Goal: Task Accomplishment & Management: Manage account settings

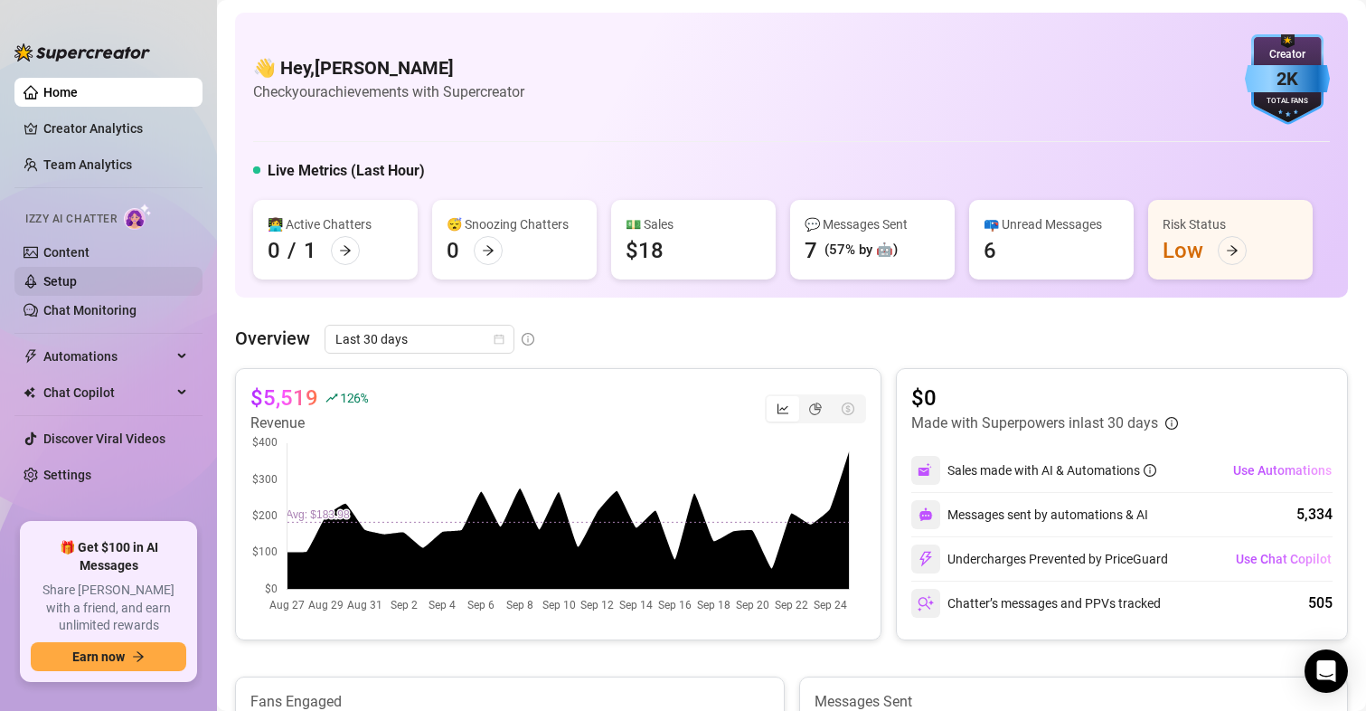
click at [75, 281] on link "Setup" at bounding box center [59, 281] width 33 height 14
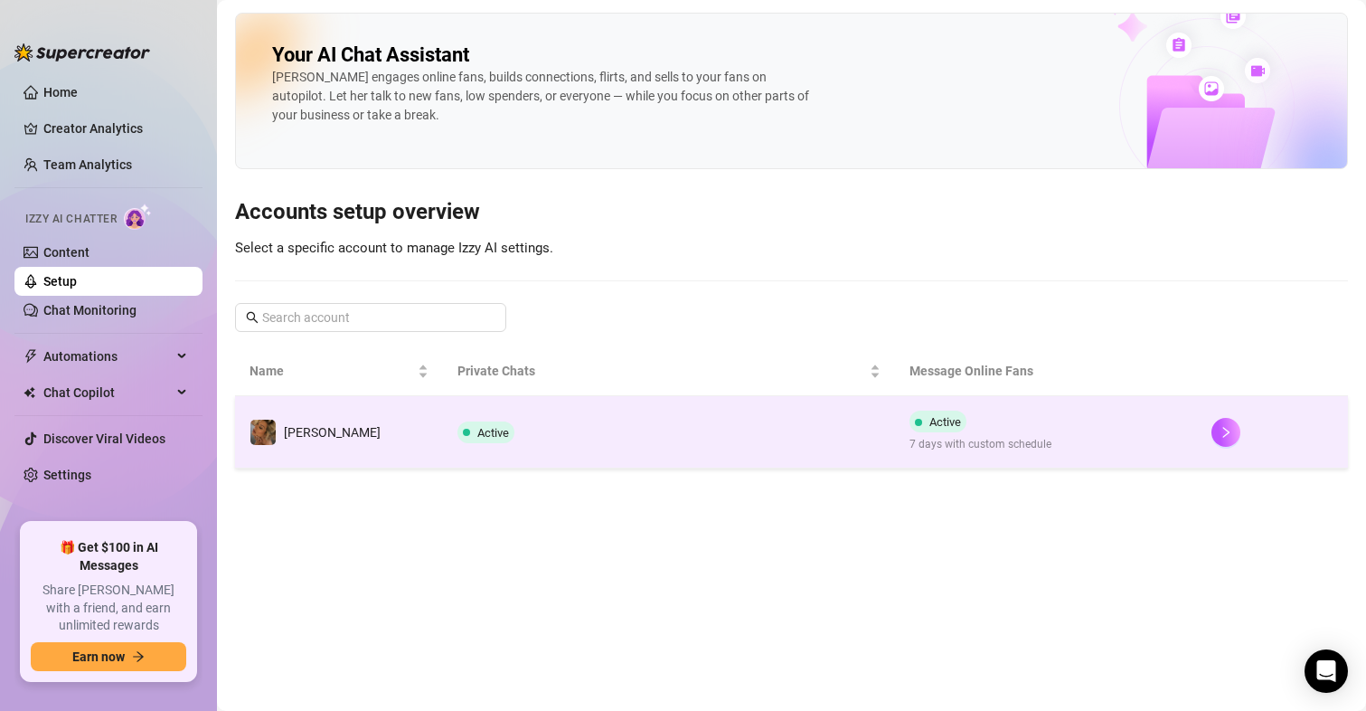
click at [983, 438] on span "7 days with custom schedule" at bounding box center [980, 444] width 142 height 17
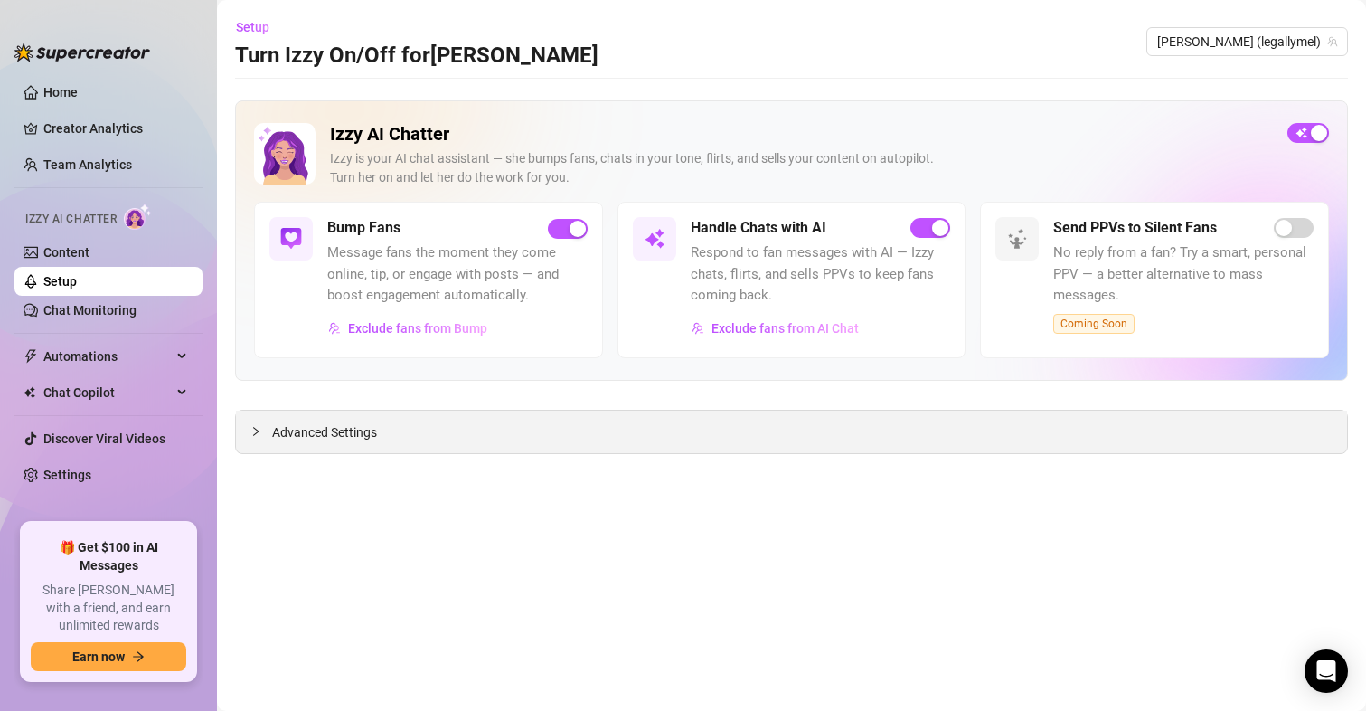
click at [339, 441] on span "Advanced Settings" at bounding box center [324, 432] width 105 height 20
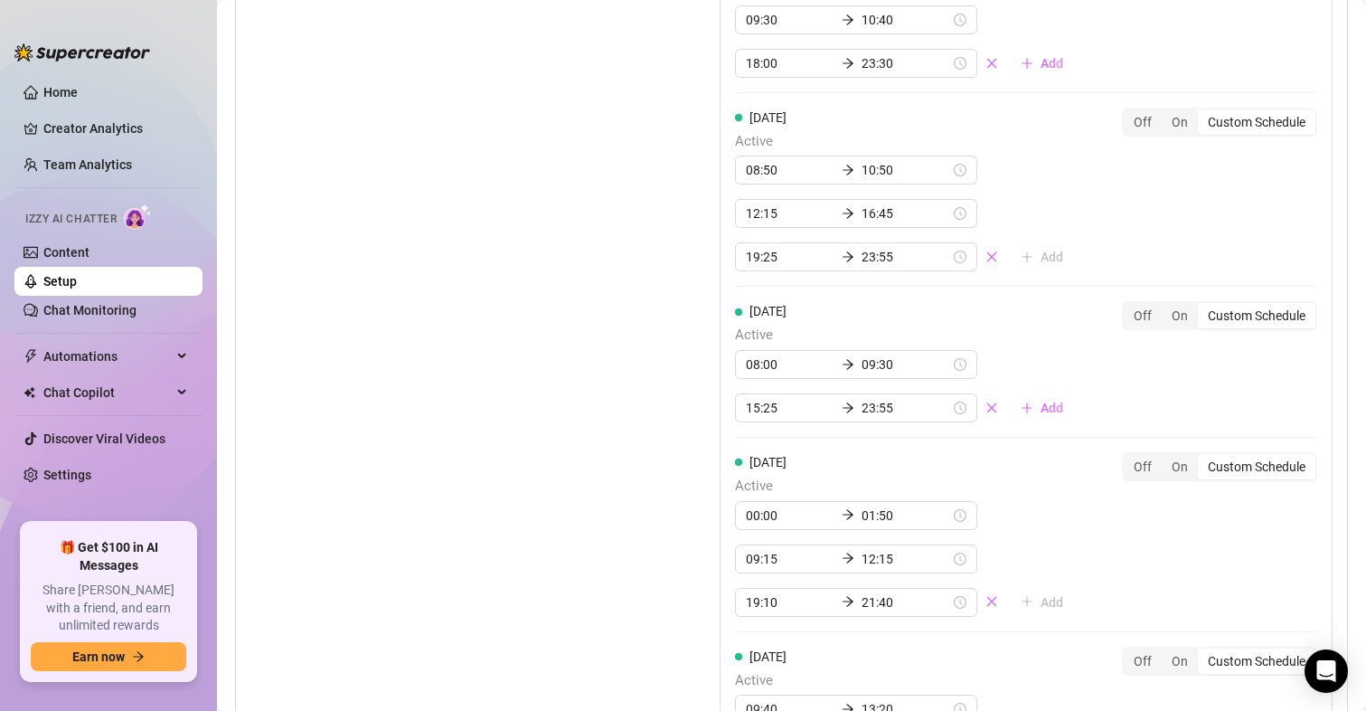
scroll to position [2080, 0]
click at [868, 516] on input "01:50" at bounding box center [905, 512] width 89 height 20
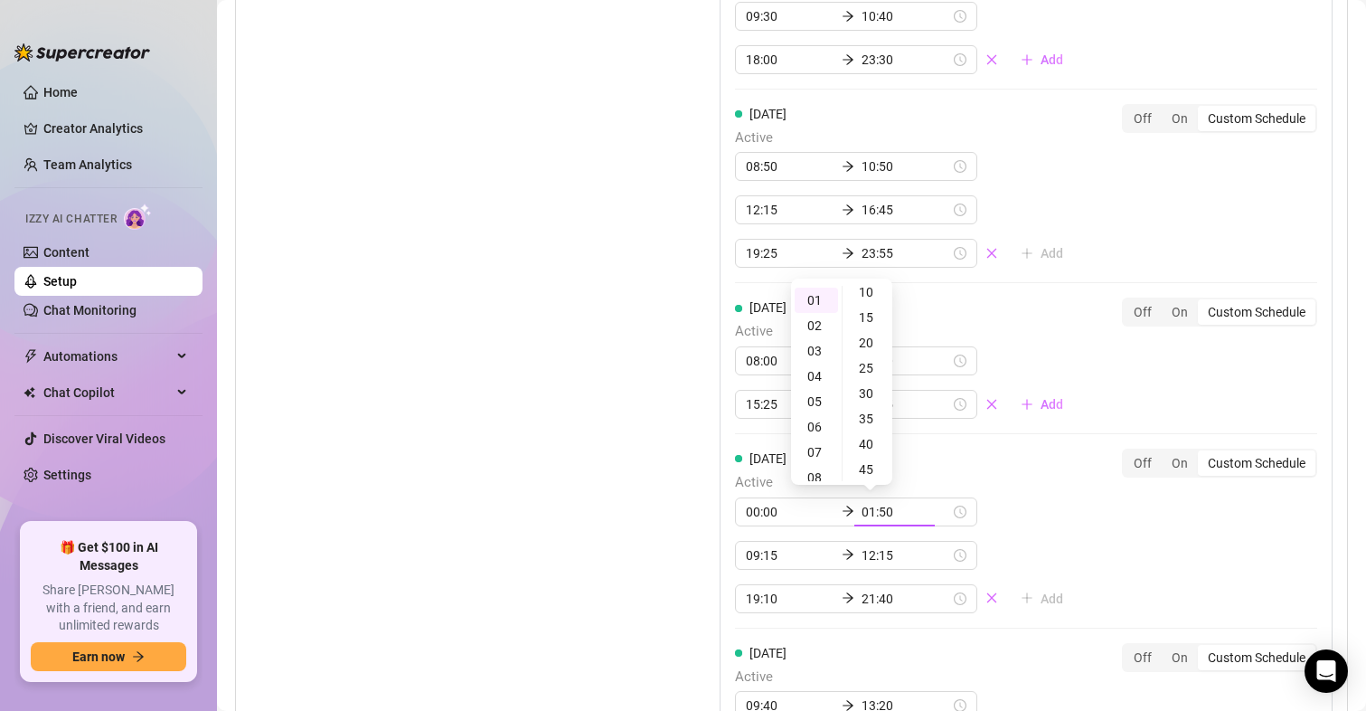
scroll to position [53, 0]
click at [866, 400] on div "30" at bounding box center [867, 396] width 43 height 25
type input "01:30"
click at [1030, 452] on div "[DATE] Active 00:00 01:30 09:15 12:15 19:10 21:40 Add" at bounding box center [906, 530] width 343 height 165
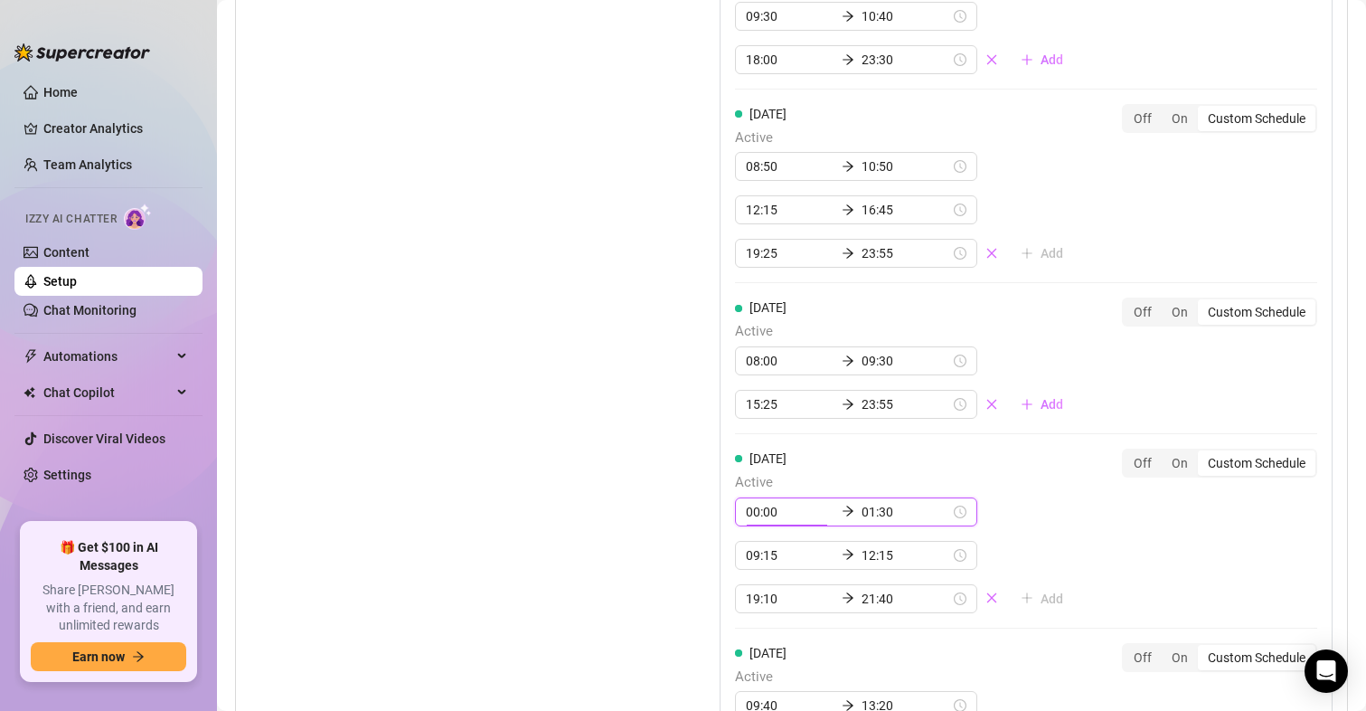
scroll to position [0, 0]
click at [1059, 538] on div "[DATE] Active 00:00 01:35 08:55 15:30 17:05 22:55 Add Off On Custom Schedule [D…" at bounding box center [1026, 193] width 613 height 1200
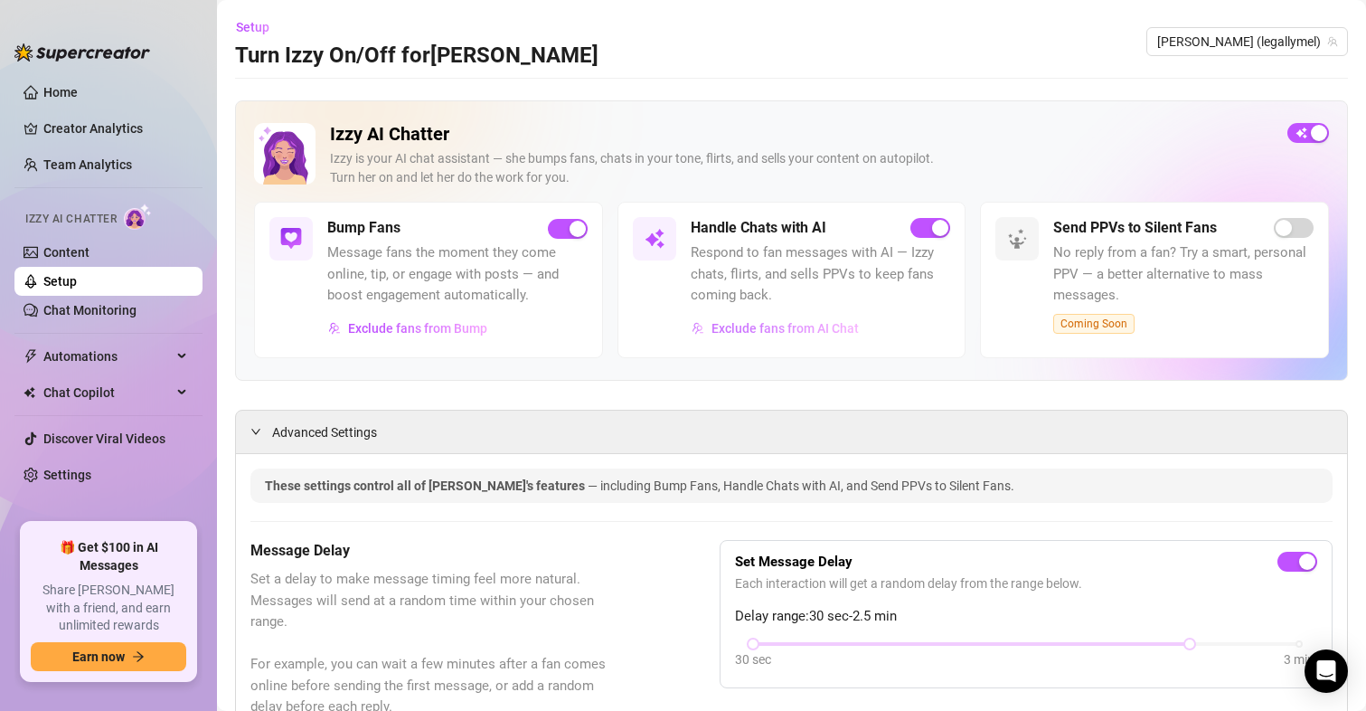
click at [739, 325] on span "Exclude fans from AI Chat" at bounding box center [784, 328] width 147 height 14
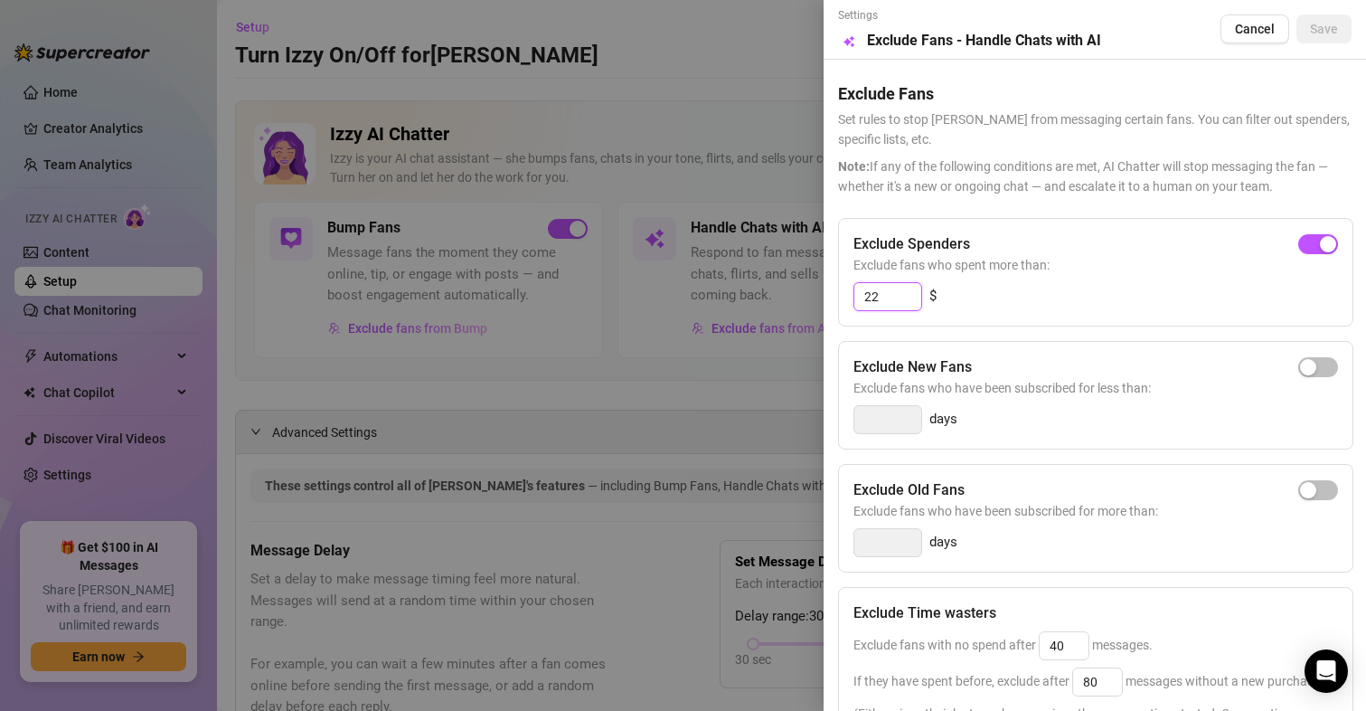
drag, startPoint x: 883, startPoint y: 301, endPoint x: 842, endPoint y: 291, distance: 41.9
click at [842, 291] on div "Exclude Spenders Exclude fans who spent more than: 22 $" at bounding box center [1095, 272] width 515 height 108
type input "60"
click at [1003, 305] on div "60 $" at bounding box center [1095, 296] width 485 height 29
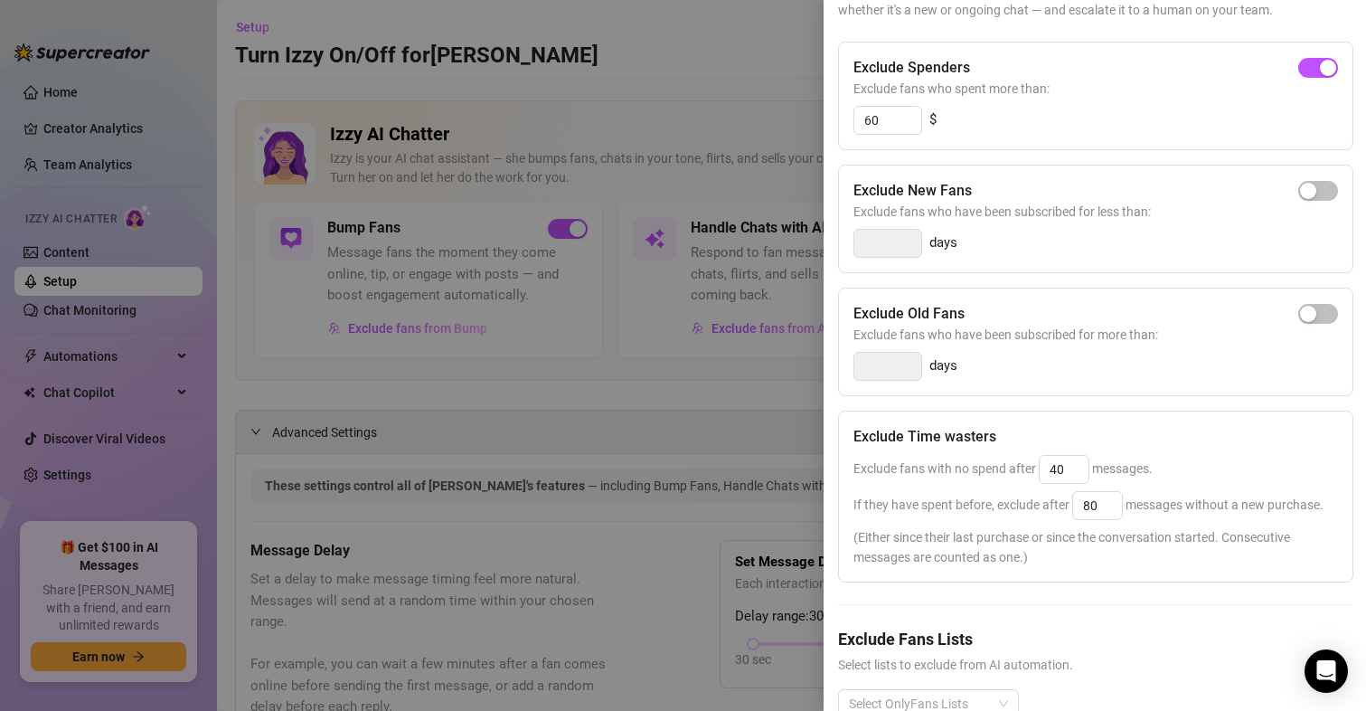
scroll to position [255, 0]
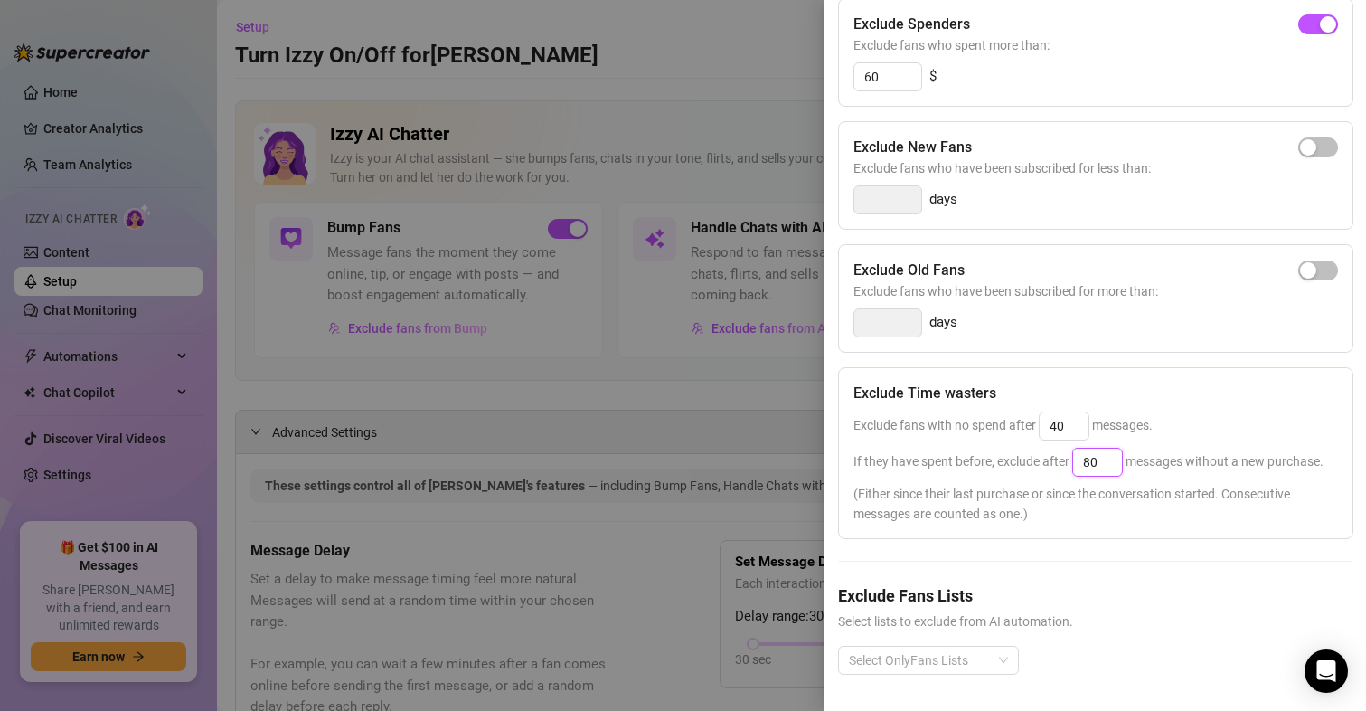
drag, startPoint x: 1108, startPoint y: 428, endPoint x: 1076, endPoint y: 428, distance: 32.5
click at [1076, 448] on input "80" at bounding box center [1097, 461] width 49 height 27
type input "70"
click at [1106, 466] on div "Exclude Time wasters Exclude fans with no spend after 40 messages. If they have…" at bounding box center [1095, 453] width 515 height 172
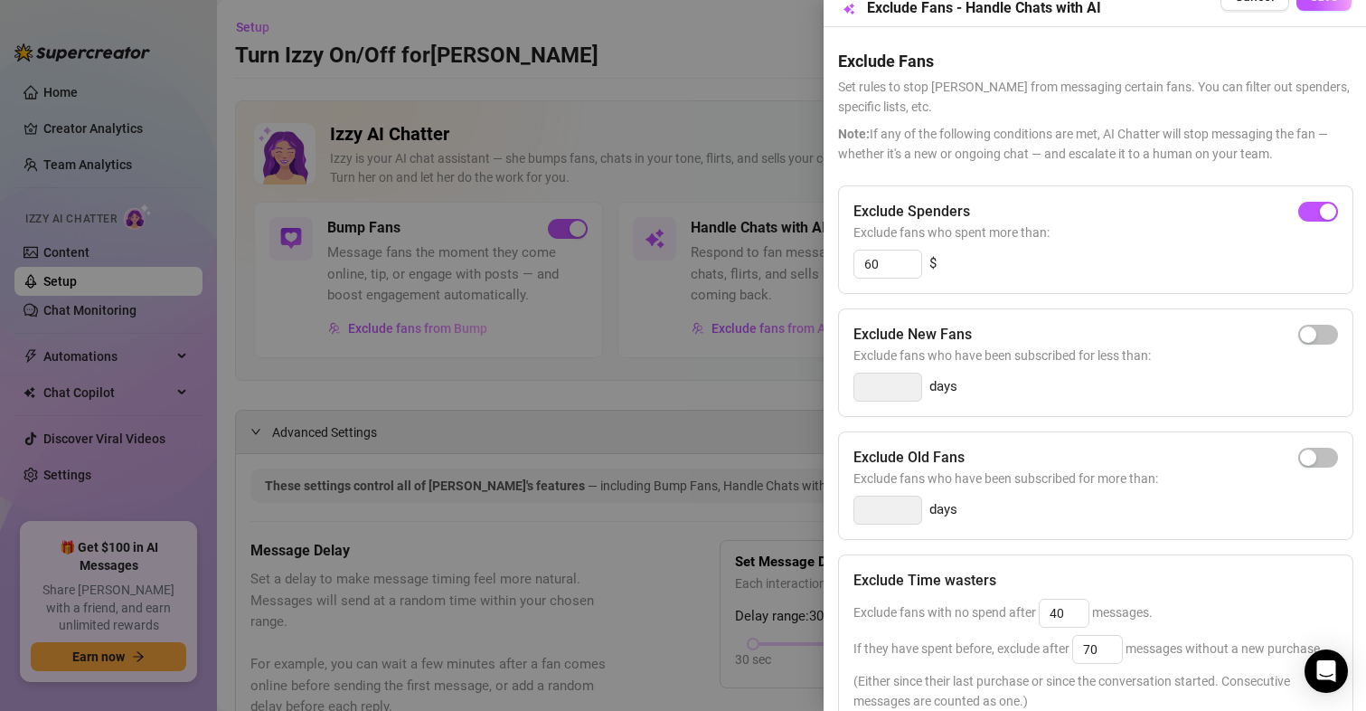
scroll to position [0, 0]
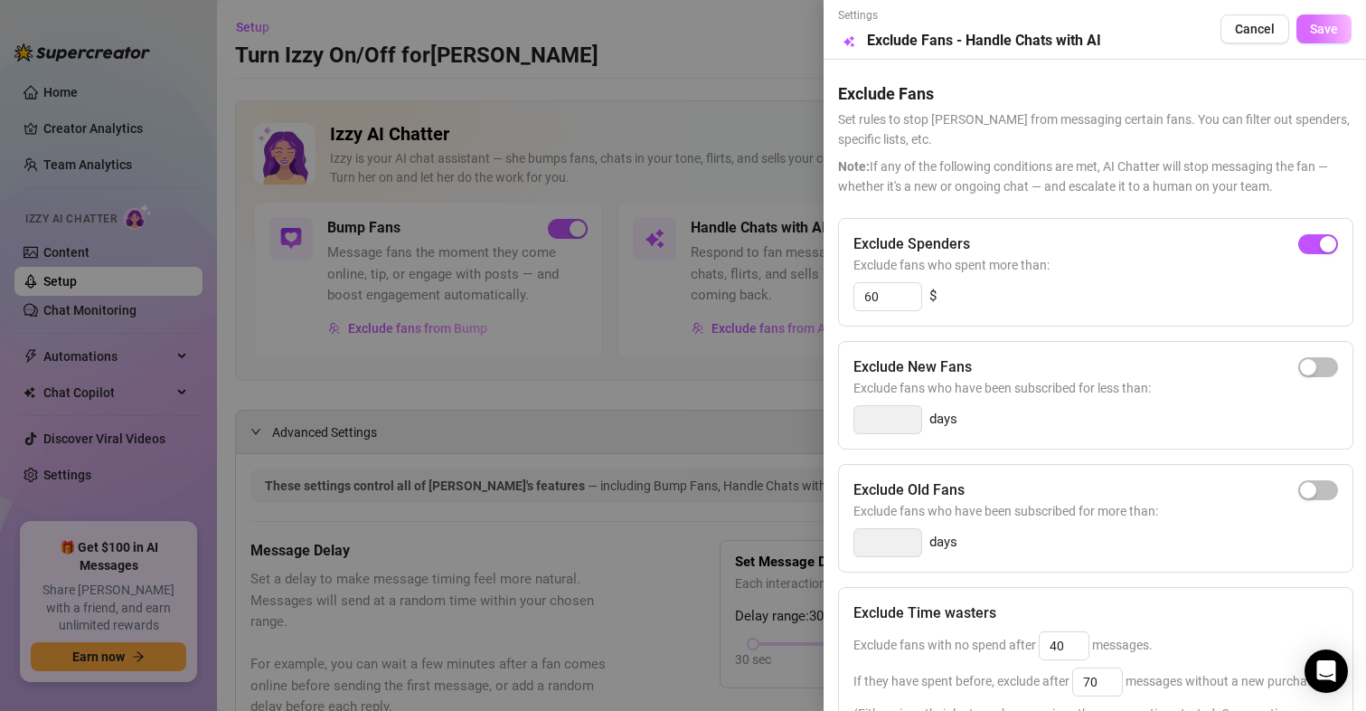
click at [1310, 27] on span "Save" at bounding box center [1324, 29] width 28 height 14
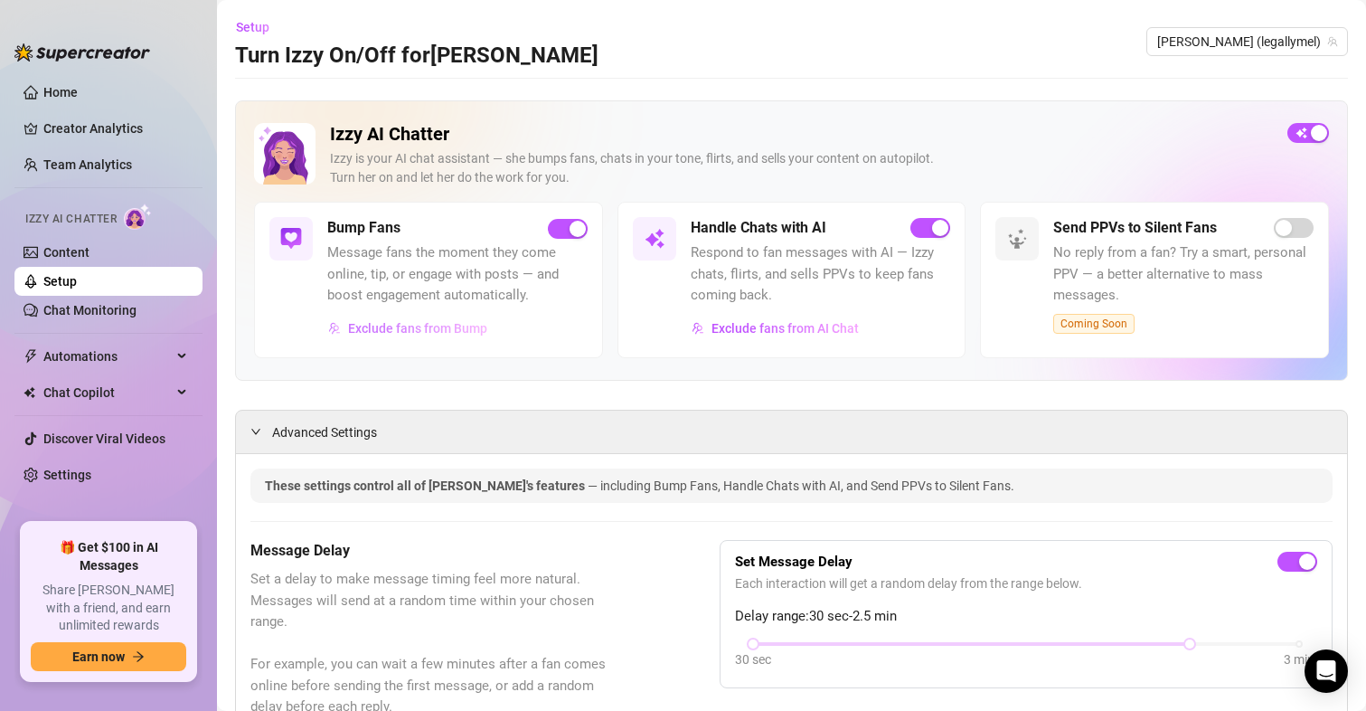
click at [400, 330] on span "Exclude fans from Bump" at bounding box center [417, 328] width 139 height 14
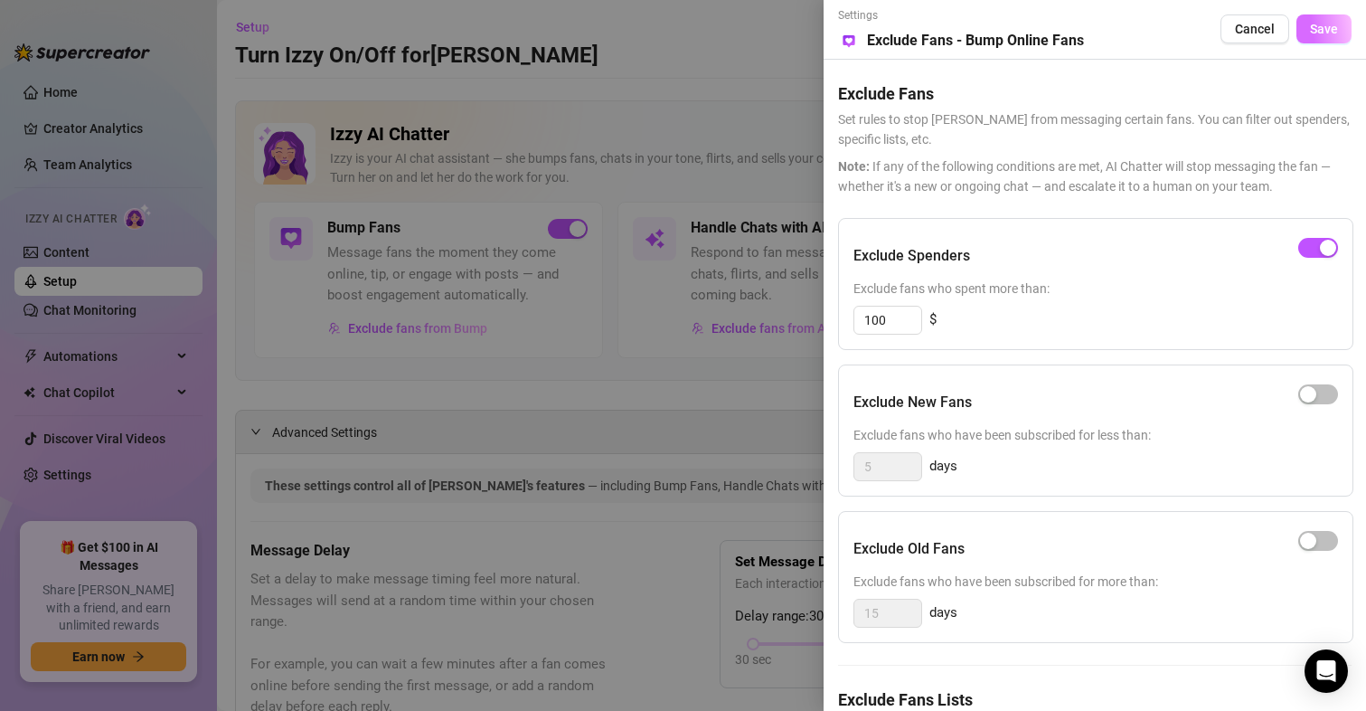
click at [1310, 33] on span "Save" at bounding box center [1324, 29] width 28 height 14
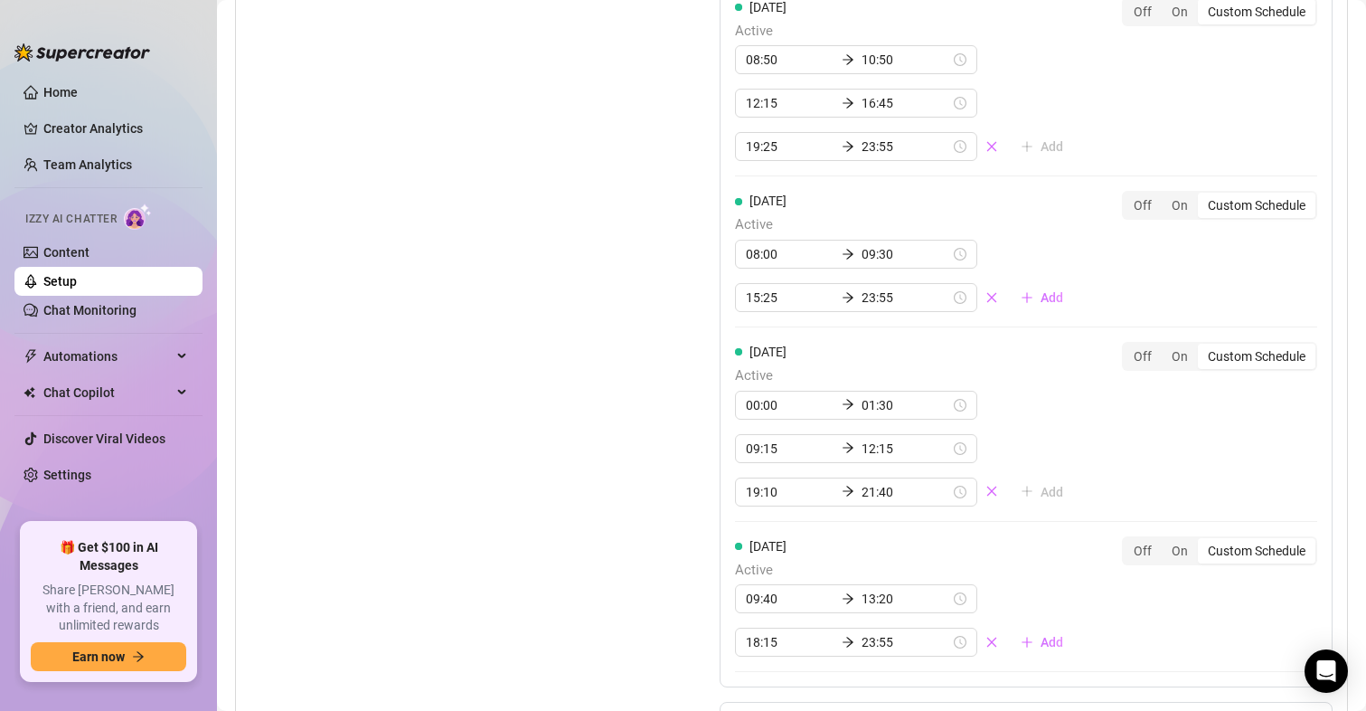
scroll to position [2170, 0]
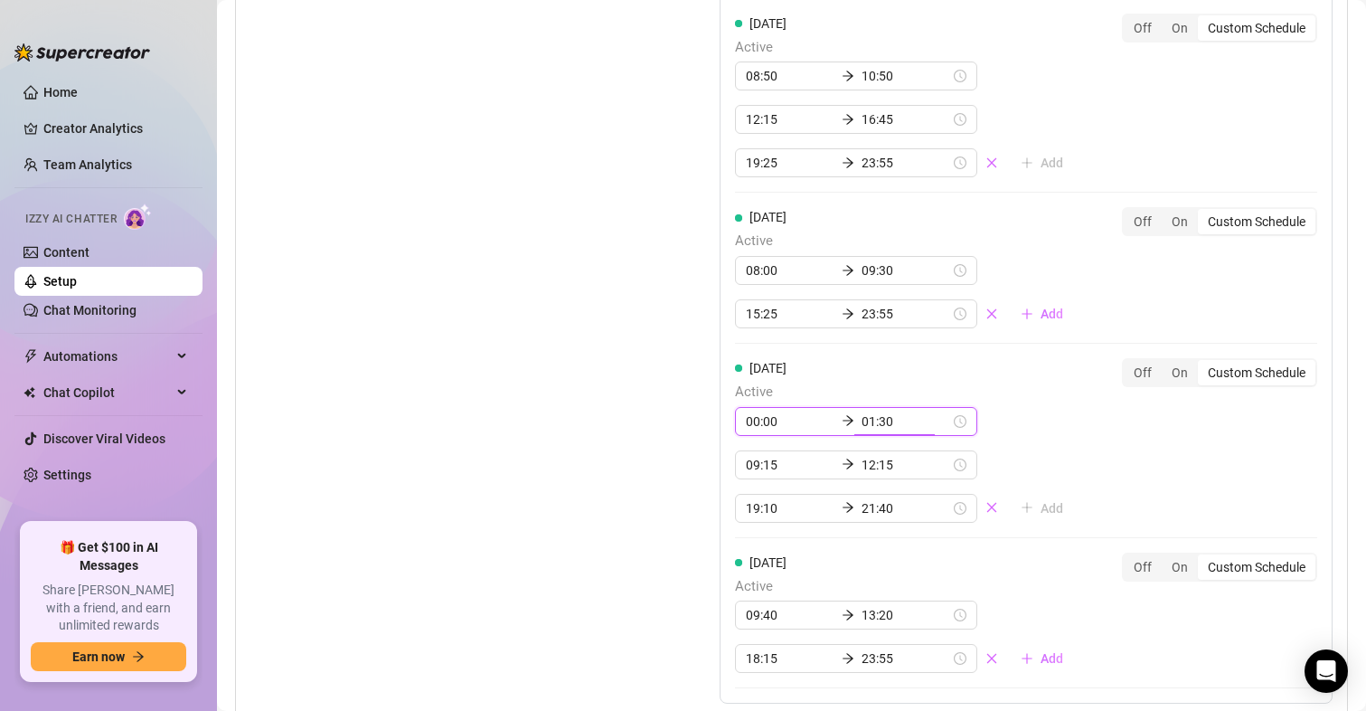
click at [888, 421] on input "01:30" at bounding box center [905, 421] width 89 height 20
click at [869, 514] on div "40" at bounding box center [867, 522] width 43 height 25
type input "01:40"
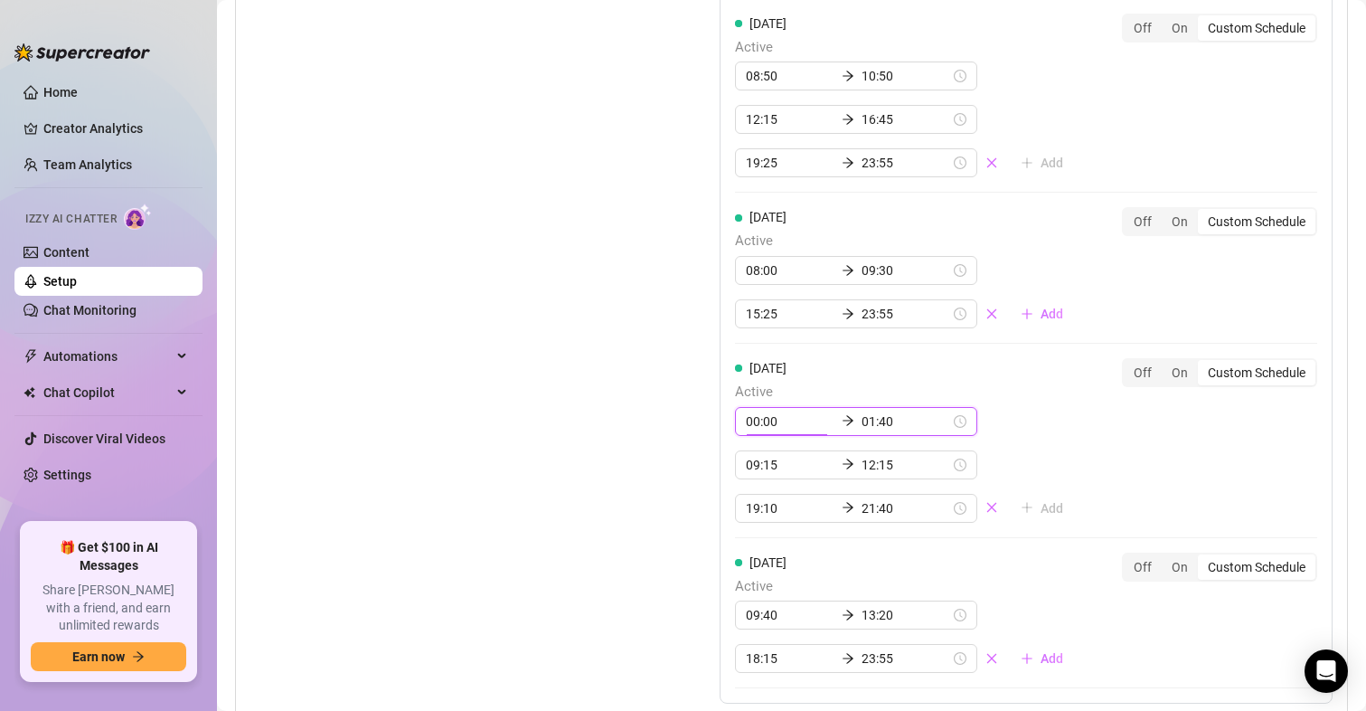
click at [1053, 482] on div "00:00 01:40 09:15 12:15 19:10 21:40 Add" at bounding box center [906, 465] width 343 height 116
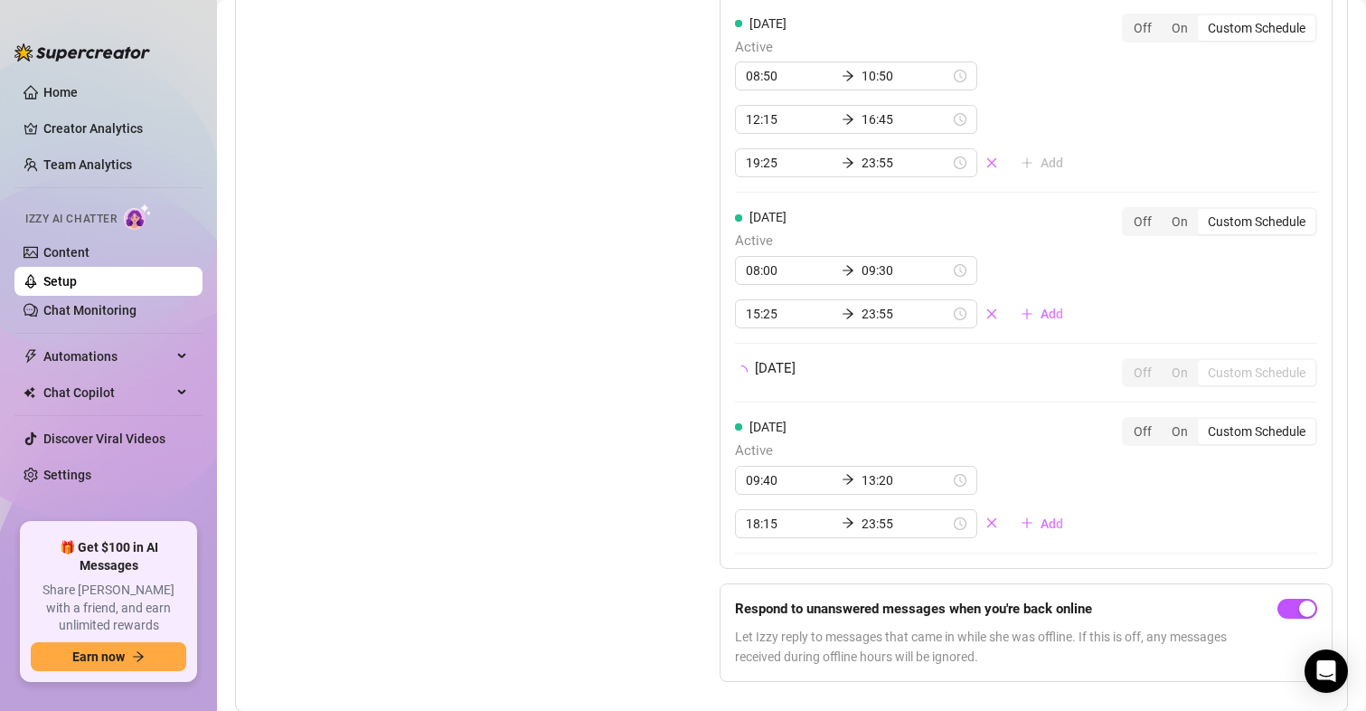
click at [521, 498] on div "Set Active Hours (Izzy Availability) Set specific hours when Izzy engaging with…" at bounding box center [439, 99] width 379 height 1193
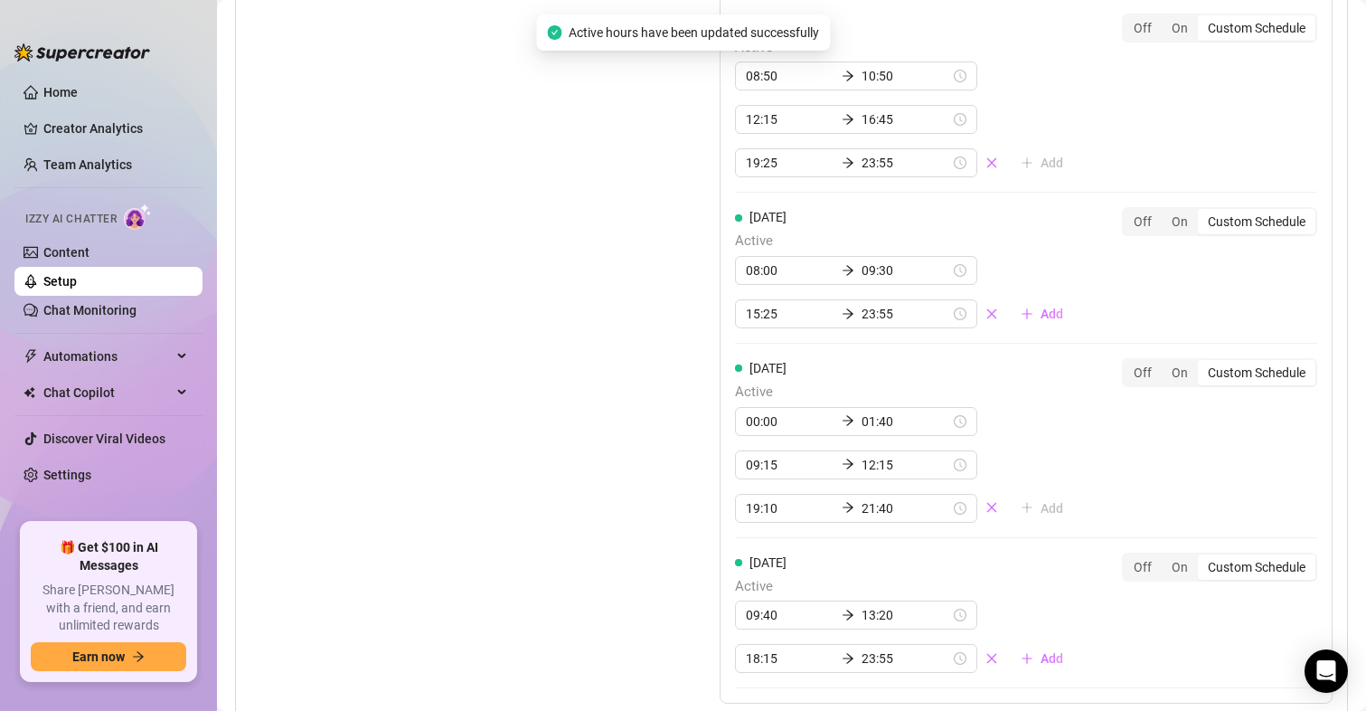
drag, startPoint x: 521, startPoint y: 498, endPoint x: 419, endPoint y: 402, distance: 140.1
click at [419, 402] on div "Set Active Hours (Izzy Availability) Set specific hours when Izzy engaging with…" at bounding box center [439, 167] width 379 height 1329
